Goal: Task Accomplishment & Management: Use online tool/utility

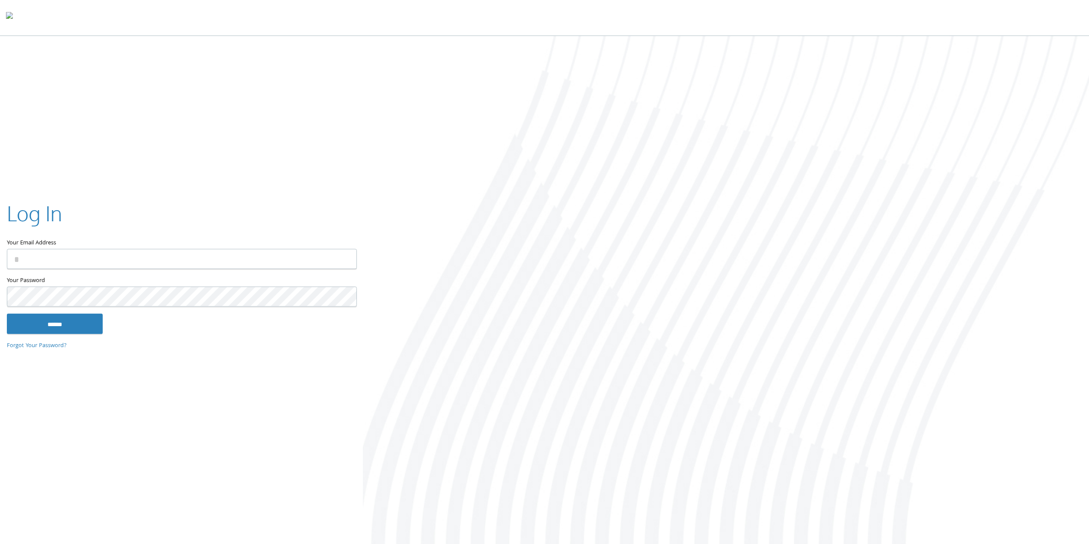
click at [253, 264] on input "Your Email Address" at bounding box center [182, 259] width 350 height 20
type input "**********"
click at [7, 313] on input "******" at bounding box center [55, 323] width 96 height 21
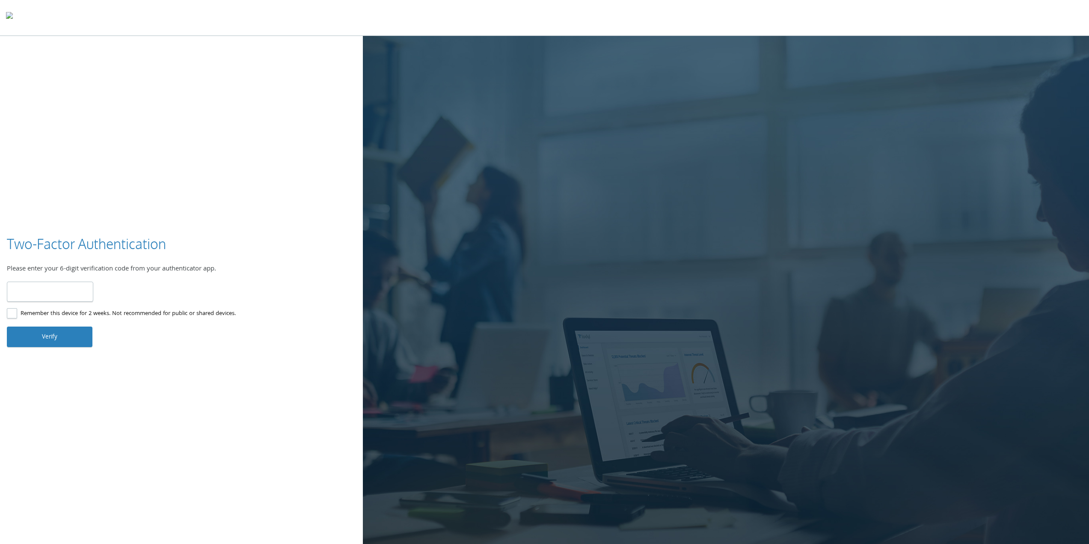
type input "******"
